Goal: Information Seeking & Learning: Learn about a topic

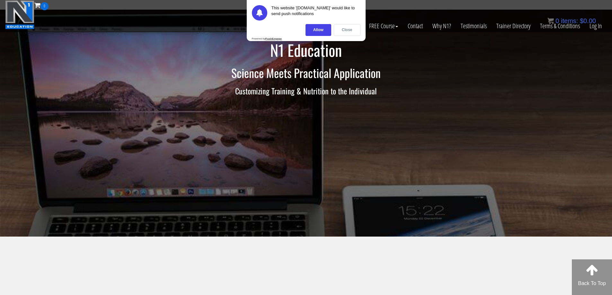
click at [340, 32] on div "Close" at bounding box center [347, 30] width 27 height 12
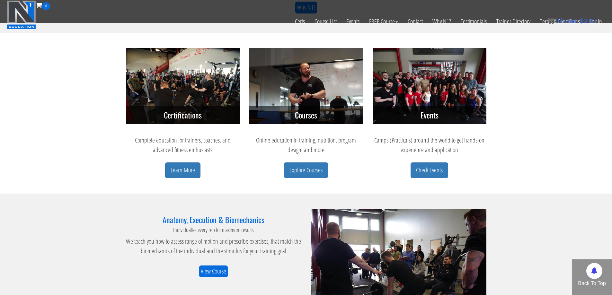
scroll to position [225, 0]
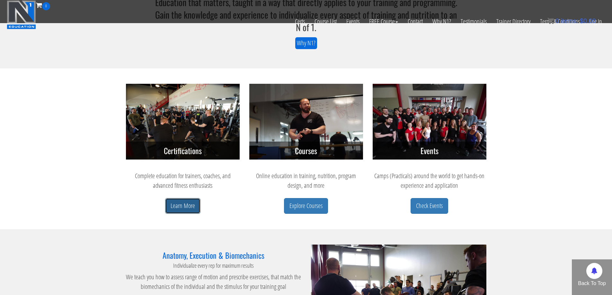
click at [191, 205] on link "Learn More" at bounding box center [182, 206] width 35 height 16
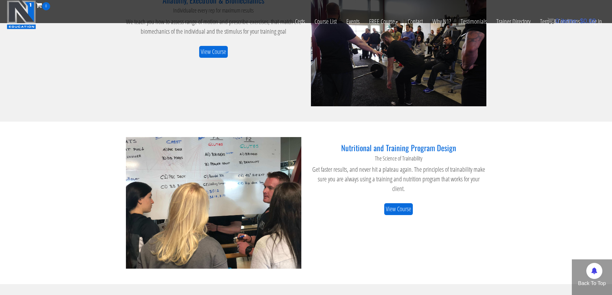
scroll to position [519, 0]
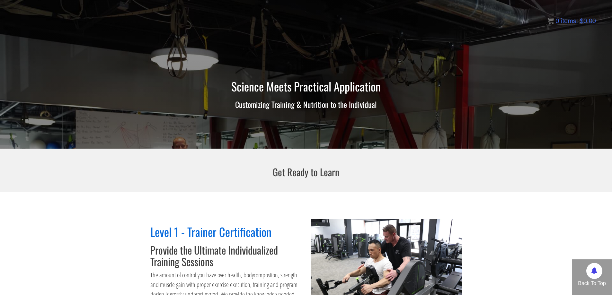
scroll to position [161, 0]
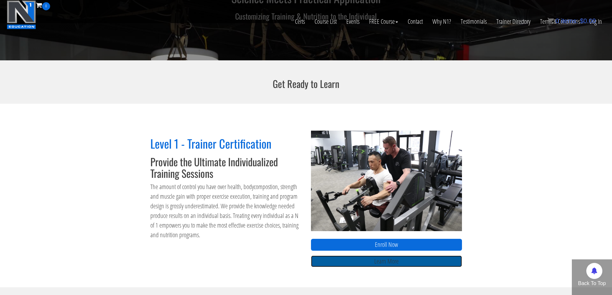
click at [399, 260] on link "Learn More" at bounding box center [386, 262] width 151 height 12
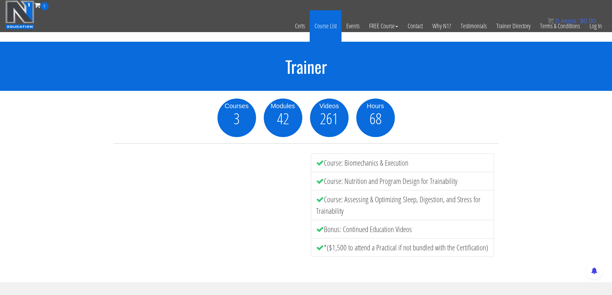
click at [324, 27] on link "Course List" at bounding box center [326, 25] width 32 height 31
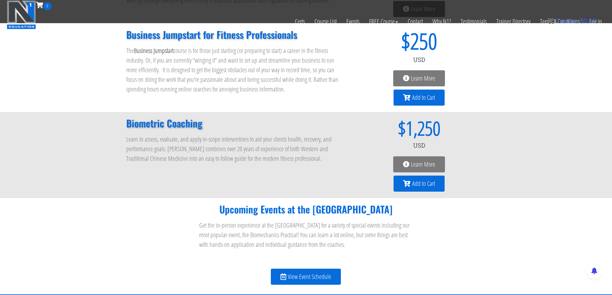
scroll to position [546, 0]
